Goal: Task Accomplishment & Management: Use online tool/utility

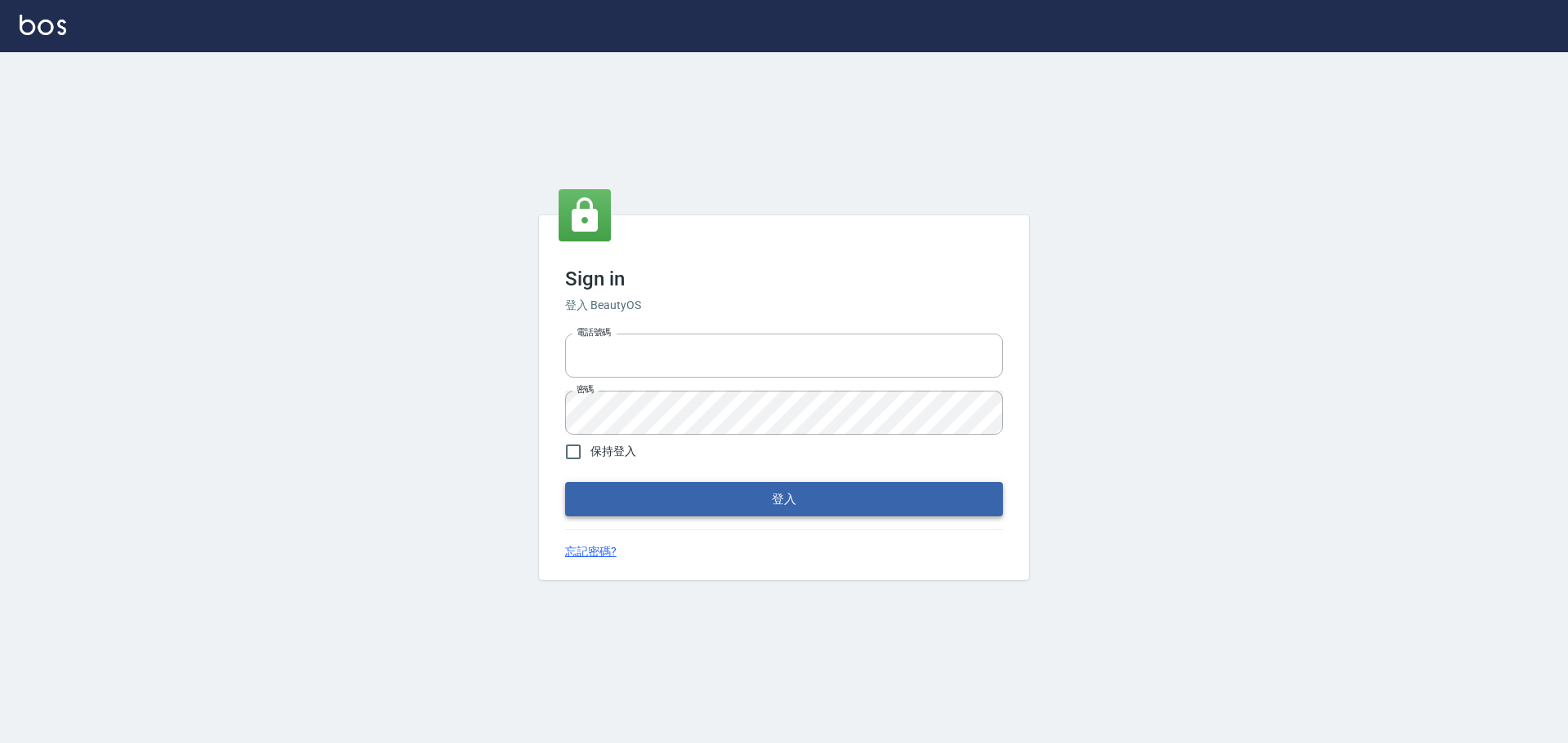
type input "0976570099"
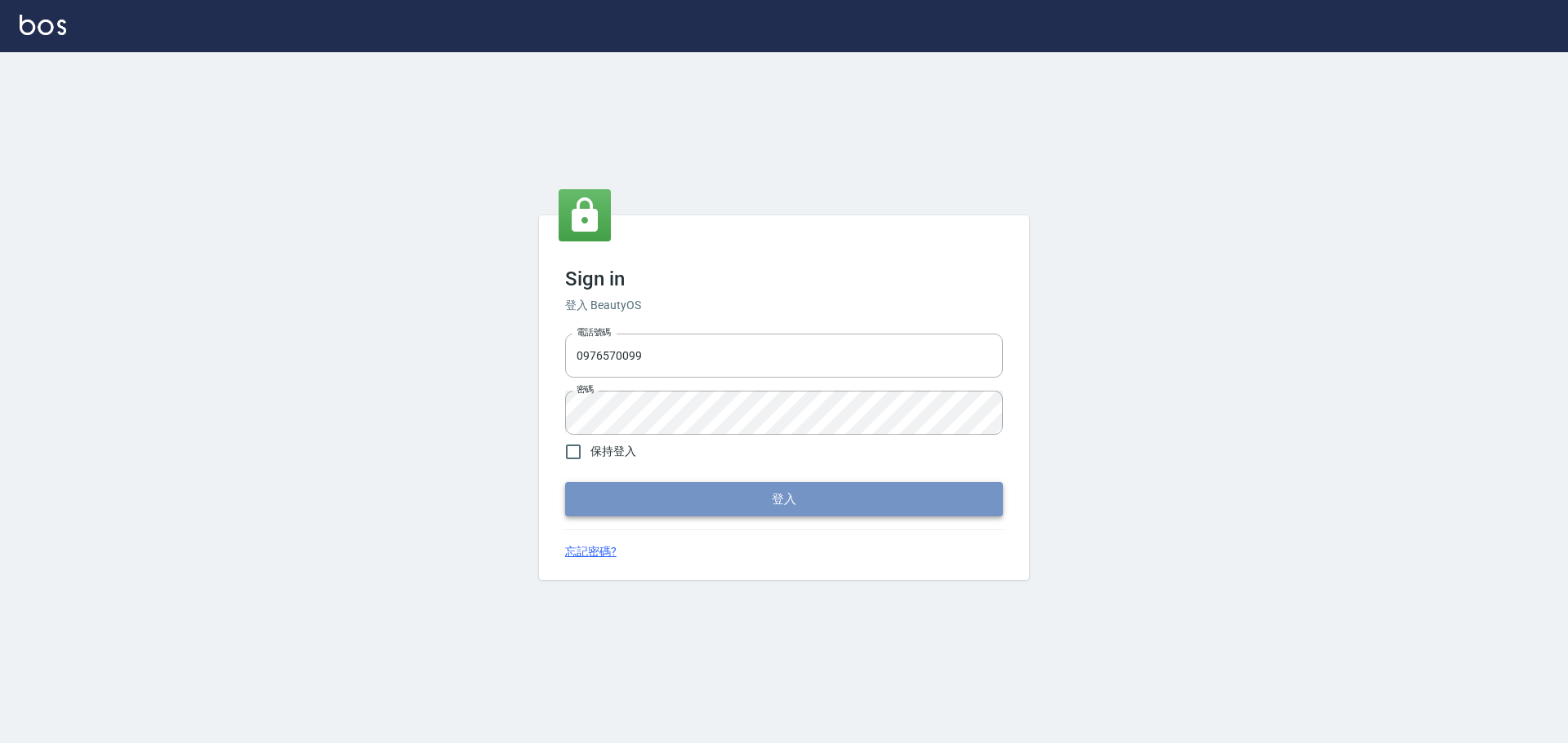
click at [643, 513] on button "登入" at bounding box center [784, 499] width 438 height 34
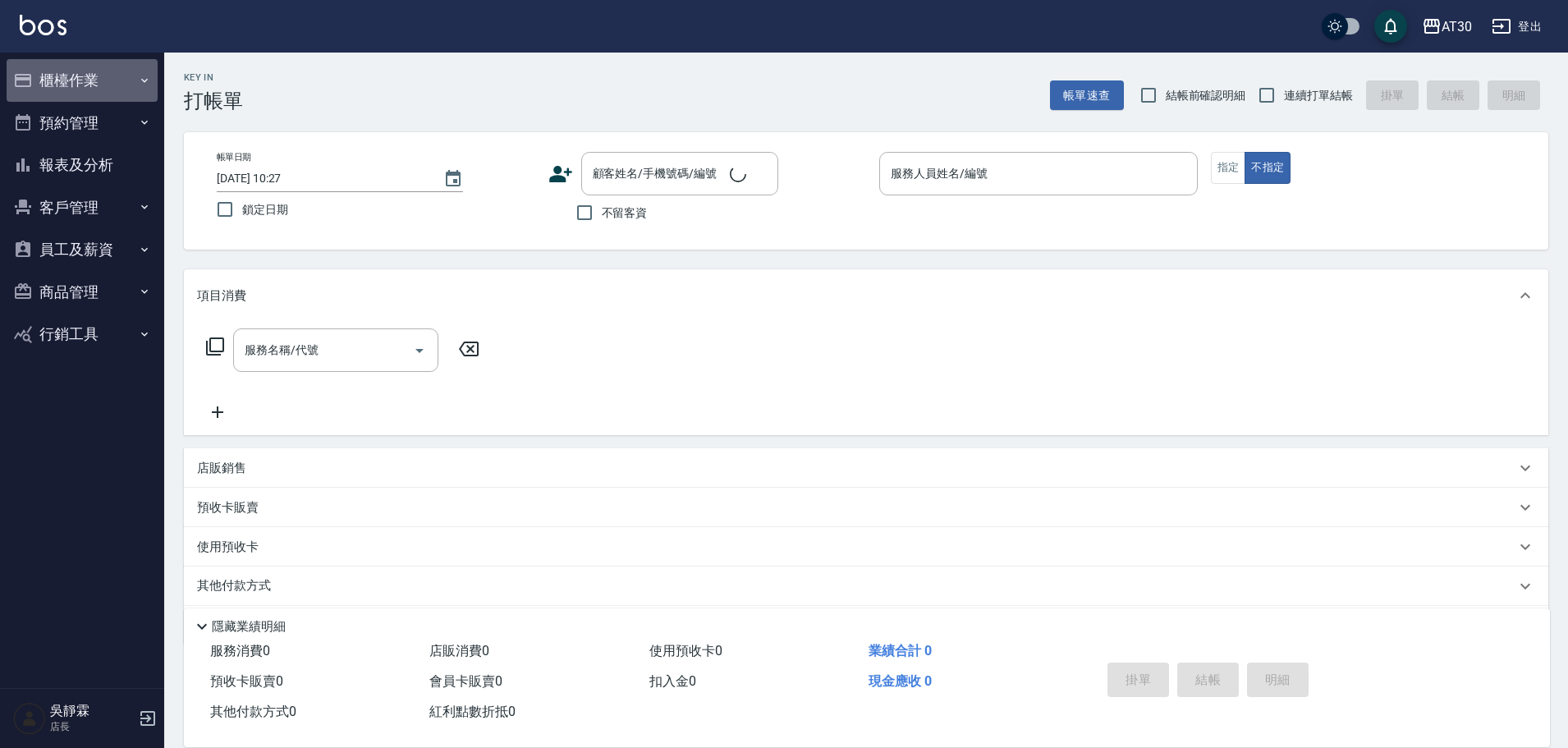
click at [58, 76] on button "櫃檯作業" at bounding box center [82, 80] width 151 height 42
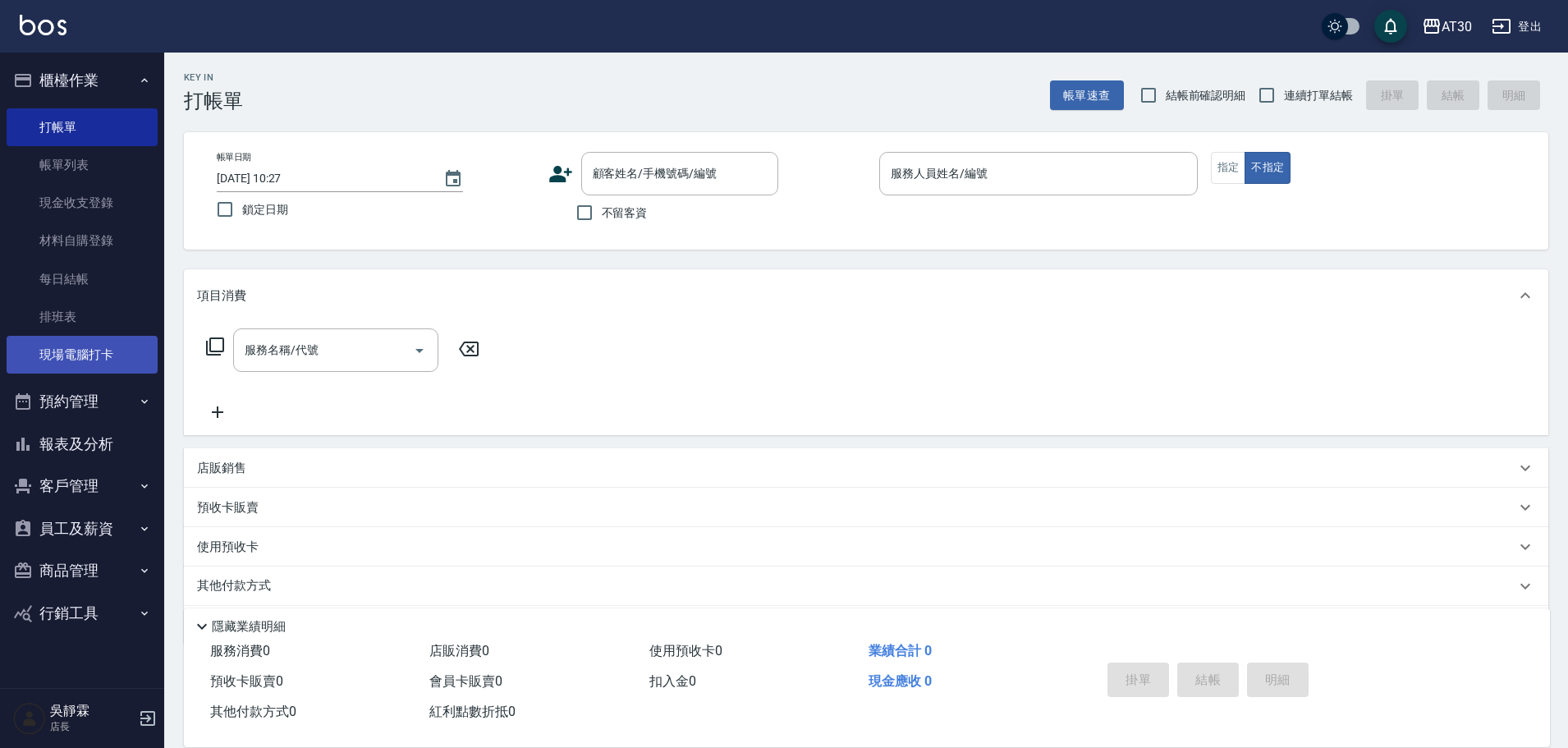
click at [98, 361] on link "現場電腦打卡" at bounding box center [82, 355] width 151 height 37
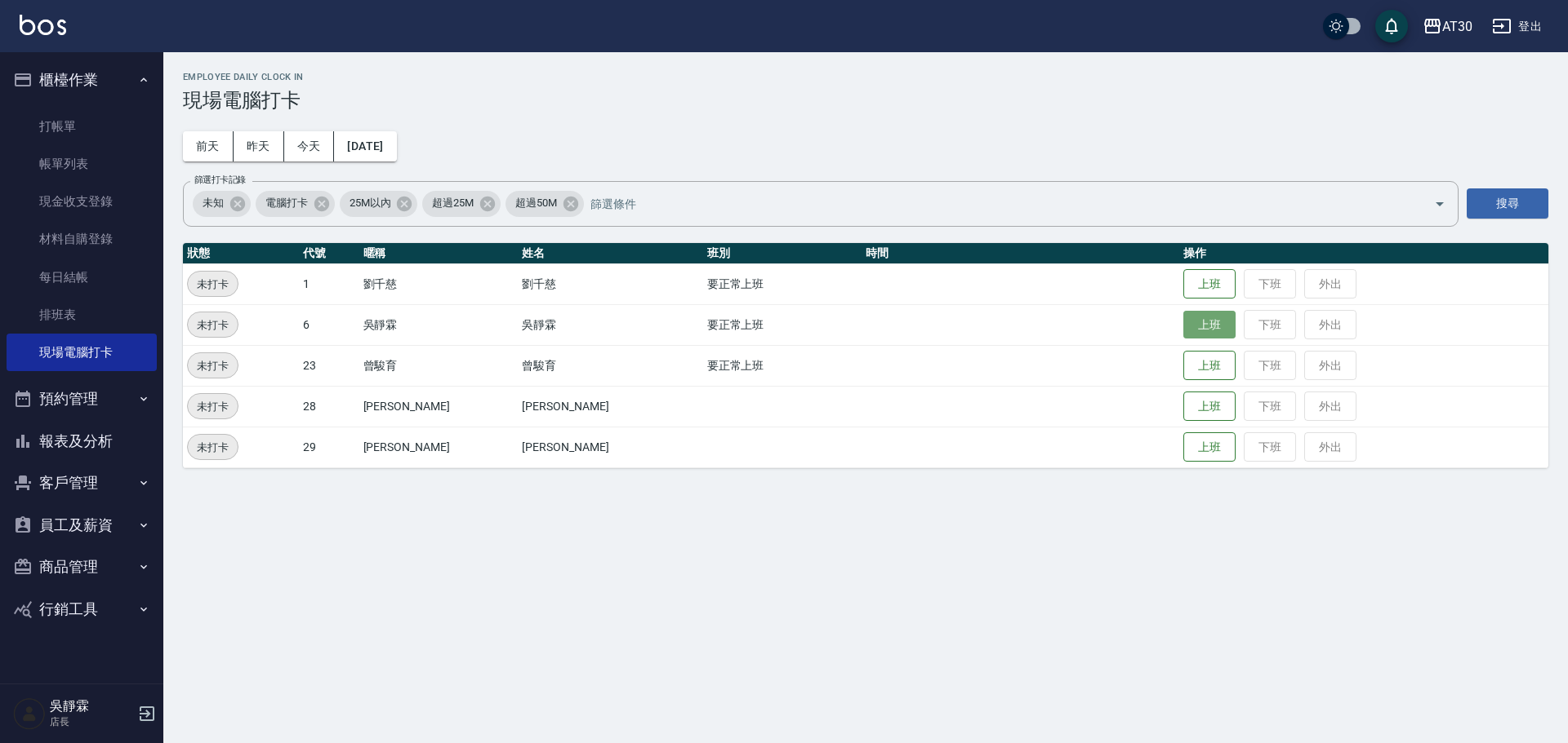
click at [1183, 331] on button "上班" at bounding box center [1209, 325] width 52 height 28
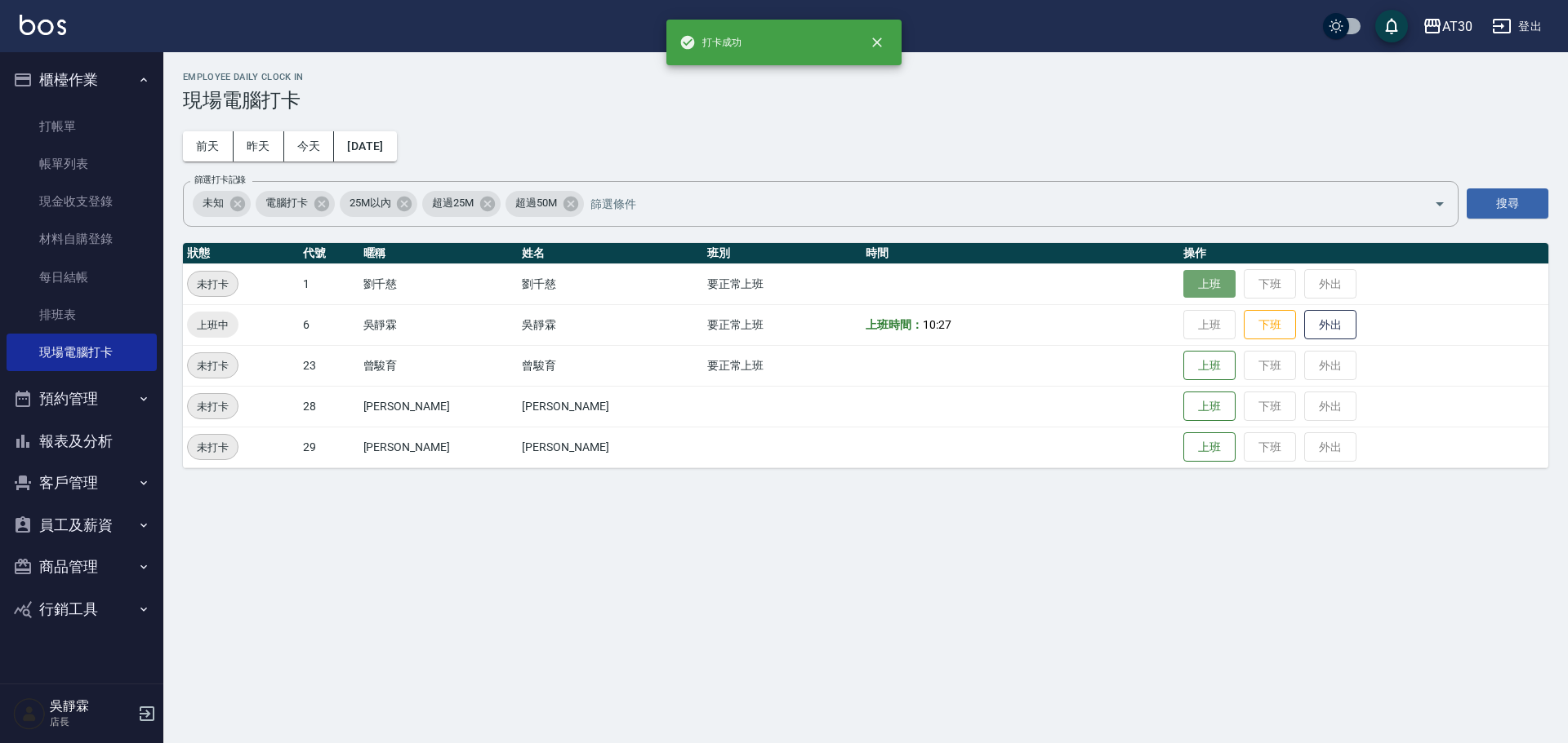
click at [1196, 293] on button "上班" at bounding box center [1209, 284] width 52 height 28
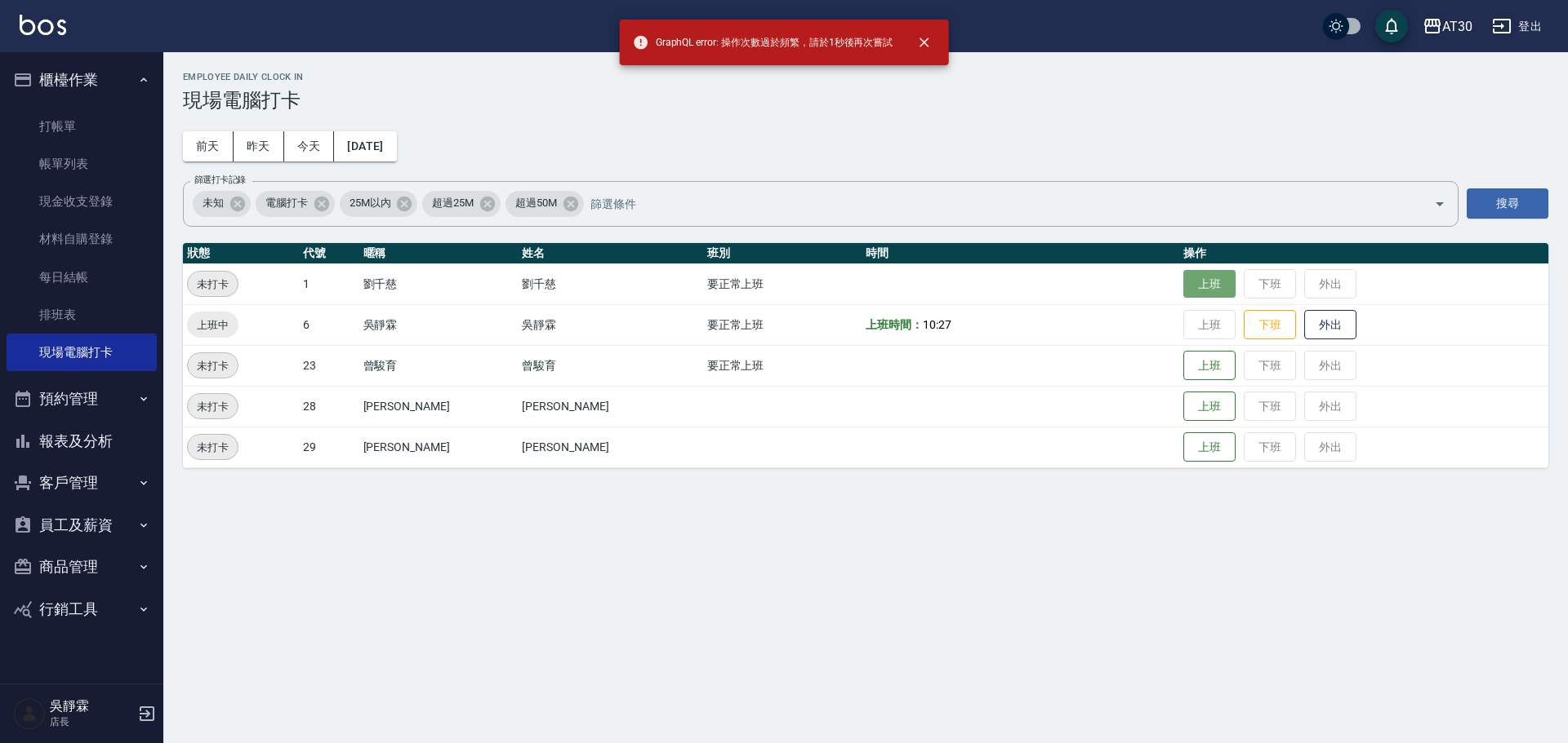
click at [1196, 294] on button "上班" at bounding box center [1209, 284] width 52 height 28
